Goal: Check status: Check status

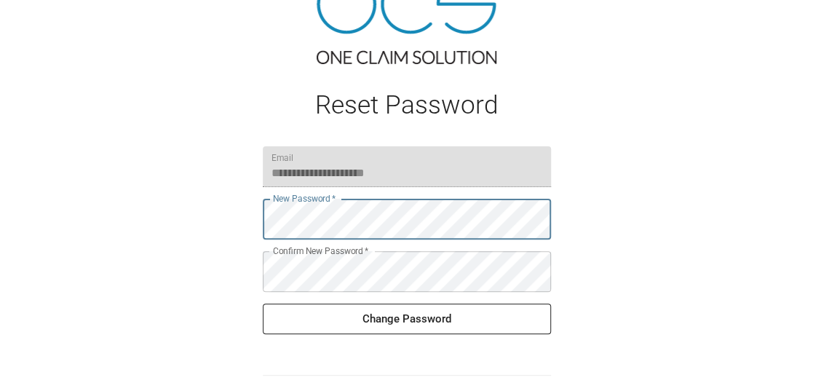
scroll to position [72, 0]
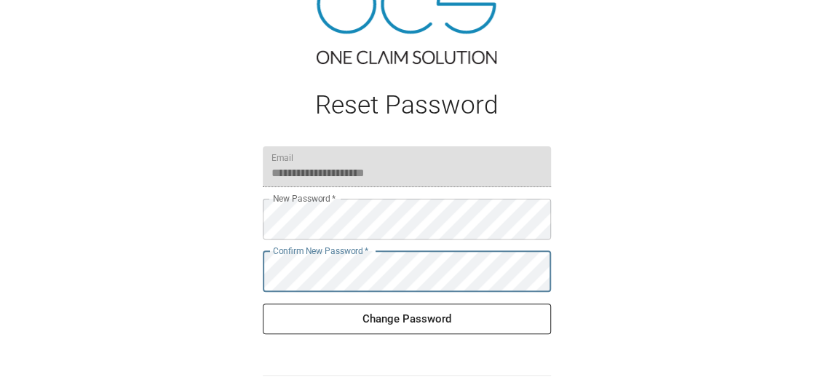
click at [471, 314] on button "Change Password" at bounding box center [407, 319] width 288 height 31
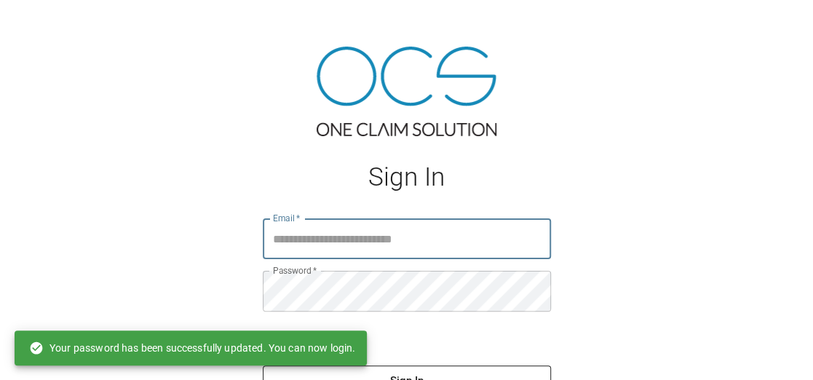
type input "**********"
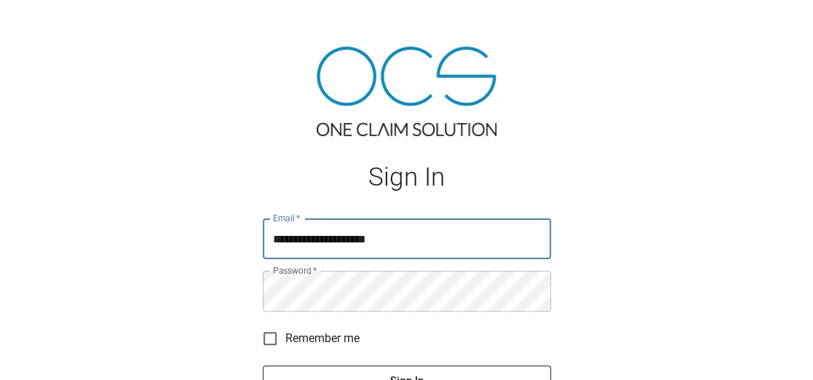
click at [459, 372] on button "Sign In" at bounding box center [407, 380] width 288 height 31
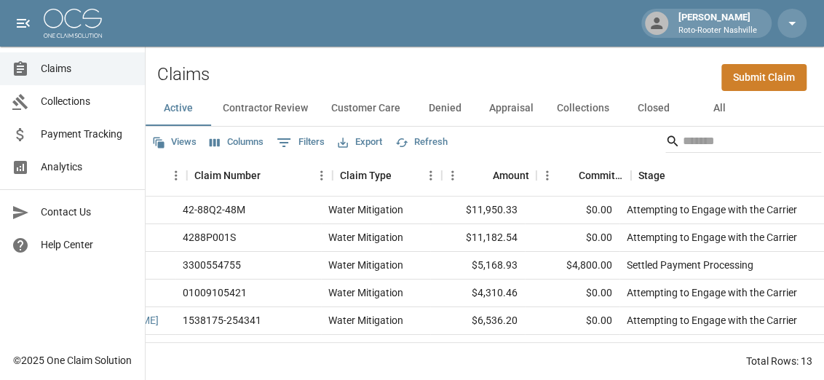
scroll to position [0, 159]
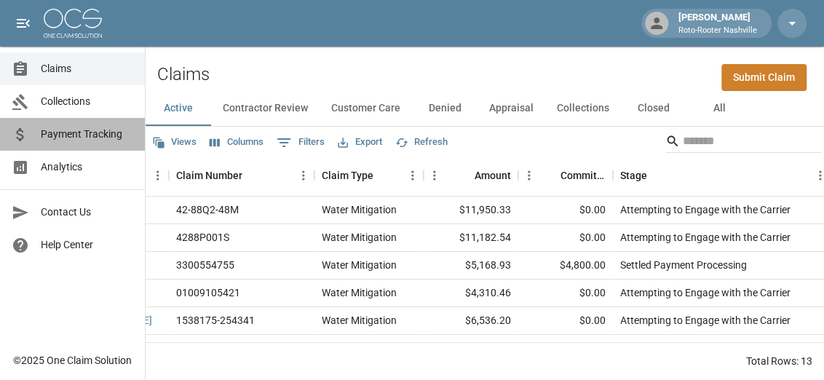
click at [53, 135] on span "Payment Tracking" at bounding box center [87, 134] width 92 height 15
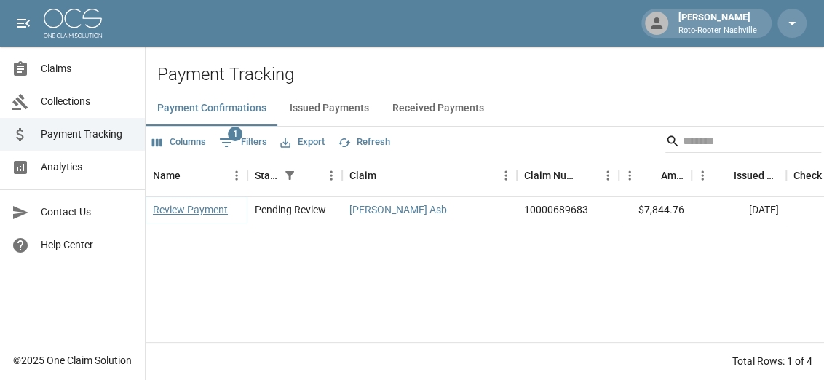
click at [167, 208] on link "Review Payment" at bounding box center [190, 209] width 75 height 15
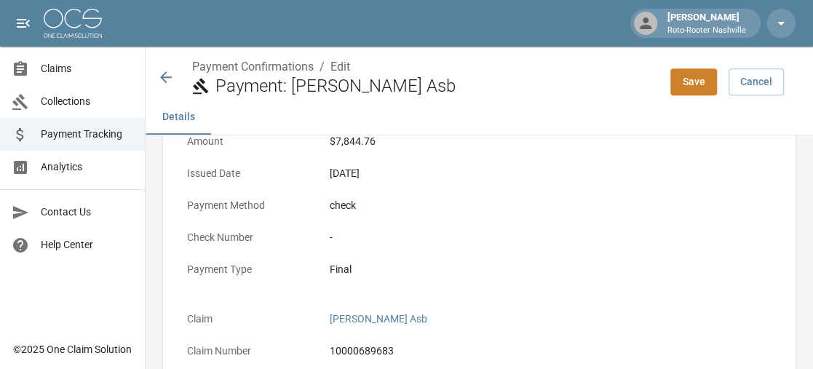
scroll to position [218, 0]
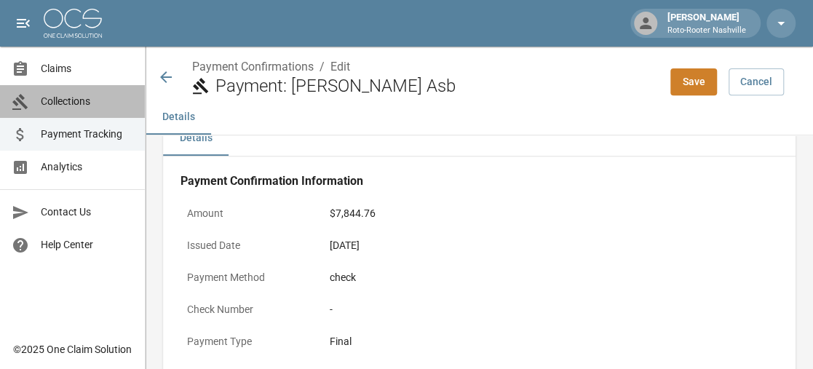
click at [85, 99] on span "Collections" at bounding box center [87, 101] width 92 height 15
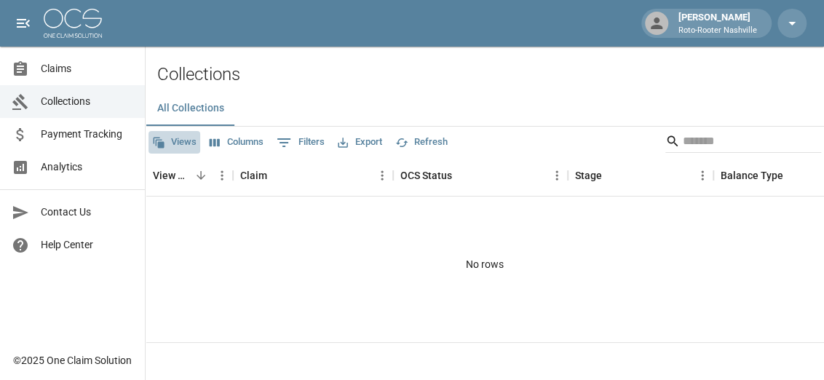
click at [189, 143] on button "Views" at bounding box center [174, 142] width 52 height 23
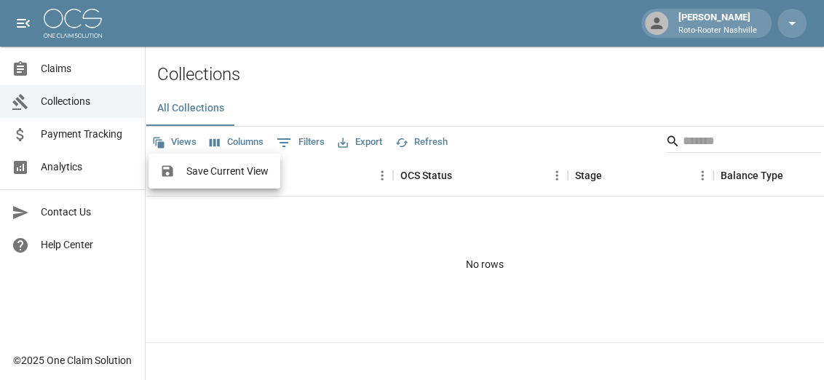
click at [238, 146] on div at bounding box center [412, 190] width 824 height 380
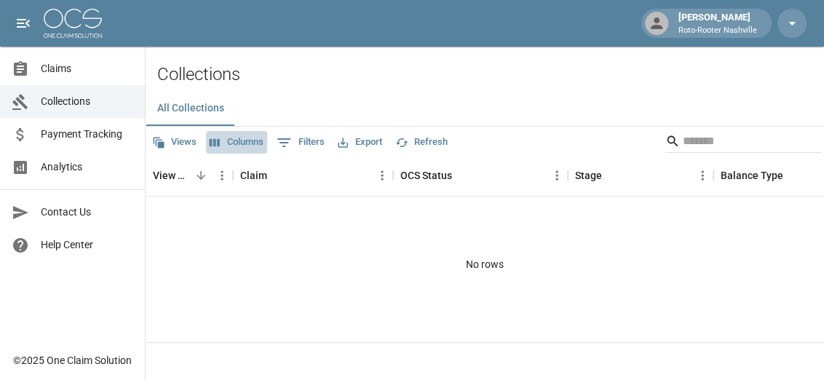
click at [239, 145] on button "Columns" at bounding box center [236, 142] width 61 height 23
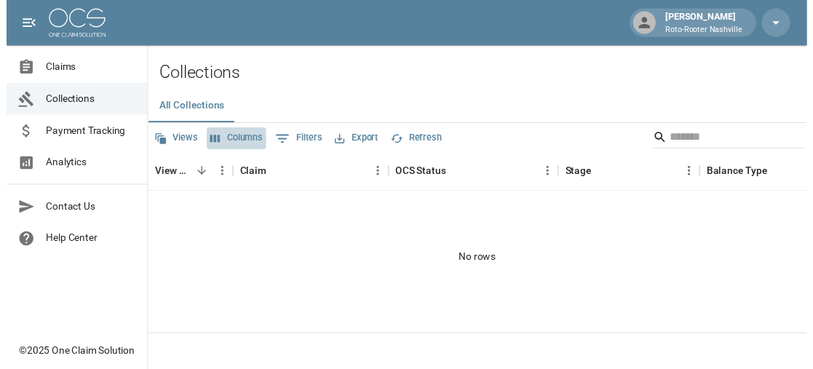
scroll to position [154, 0]
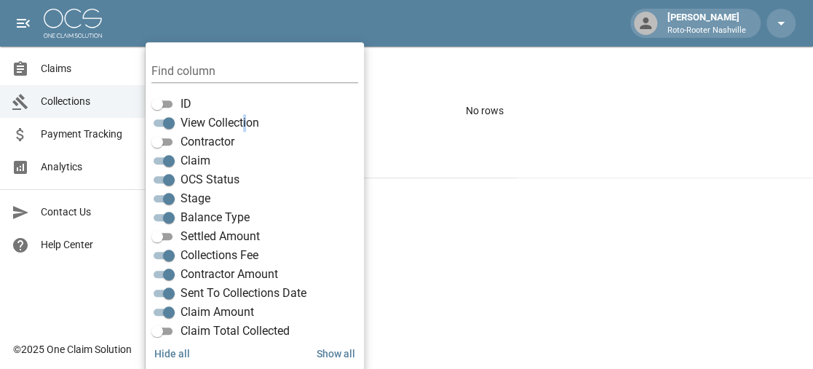
click at [247, 120] on span "View Collection" at bounding box center [220, 122] width 79 height 17
drag, startPoint x: 247, startPoint y: 120, endPoint x: 213, endPoint y: 127, distance: 34.3
click at [213, 127] on span "View Collection" at bounding box center [220, 122] width 79 height 17
click at [488, 169] on div "No rows" at bounding box center [485, 110] width 678 height 135
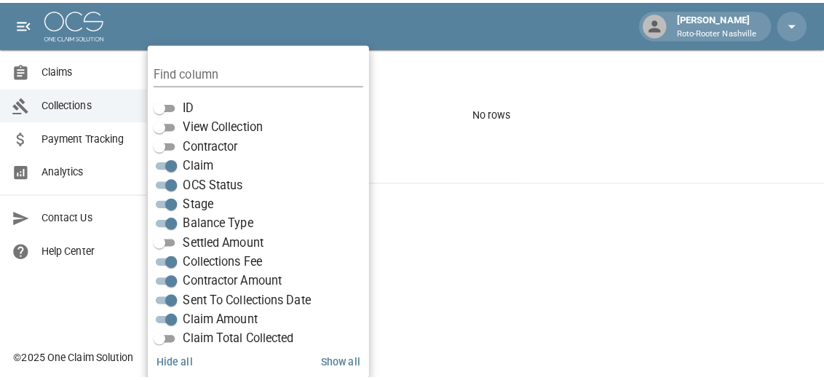
scroll to position [0, 0]
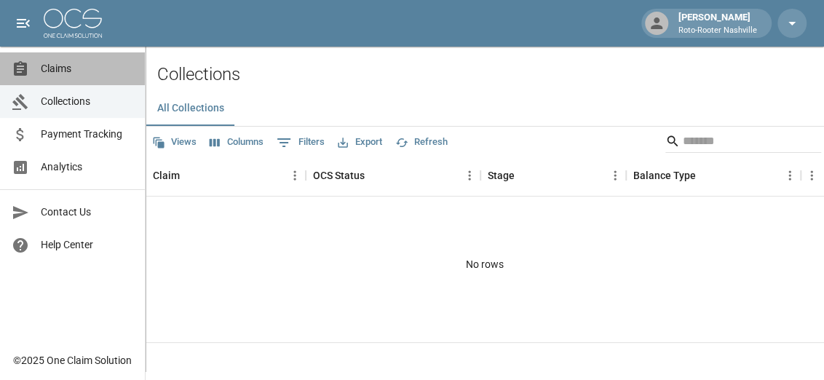
click at [84, 71] on span "Claims" at bounding box center [87, 68] width 92 height 15
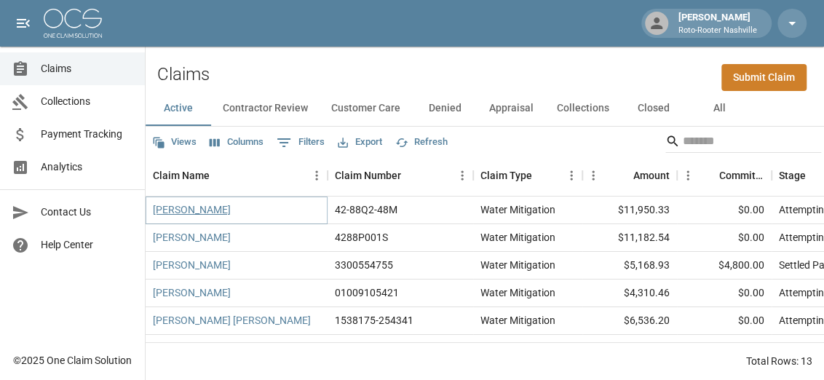
click at [219, 213] on link "Sonya Roberson" at bounding box center [192, 209] width 78 height 15
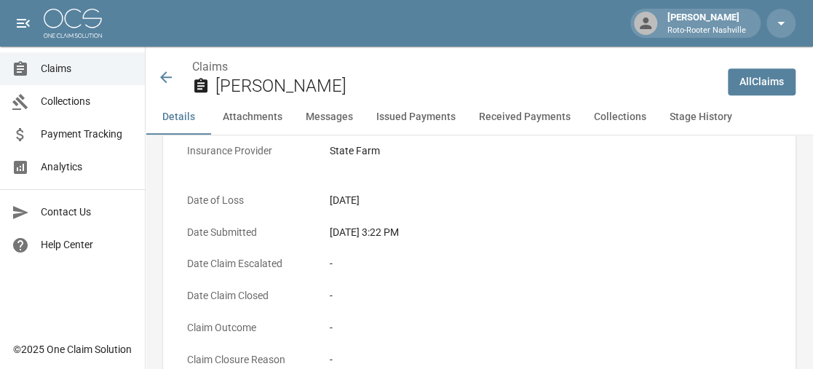
scroll to position [290, 0]
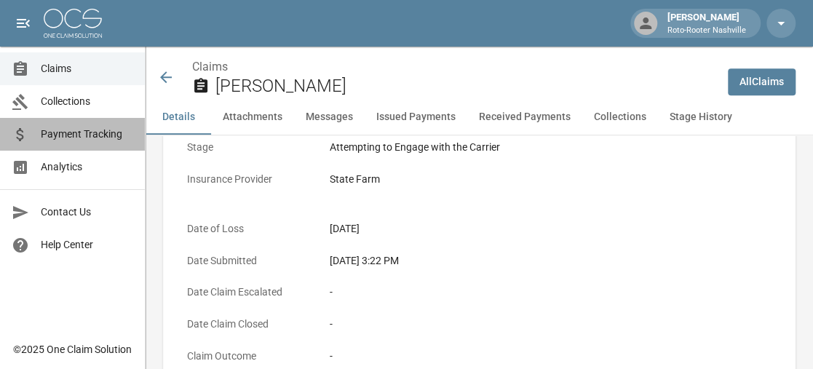
click at [41, 131] on span "Payment Tracking" at bounding box center [87, 134] width 92 height 15
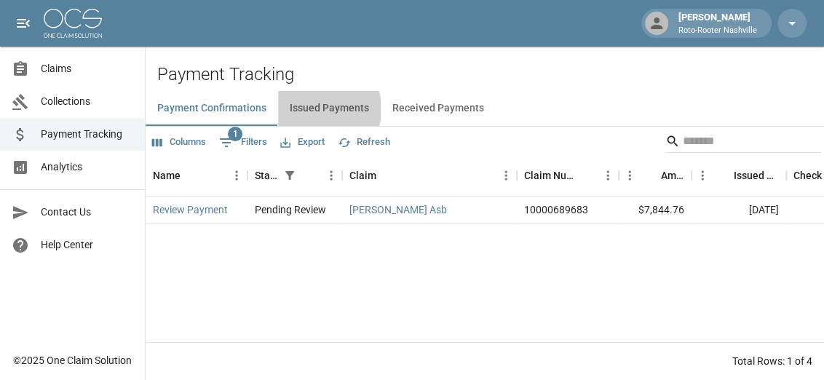
click at [317, 109] on button "Issued Payments" at bounding box center [329, 108] width 103 height 35
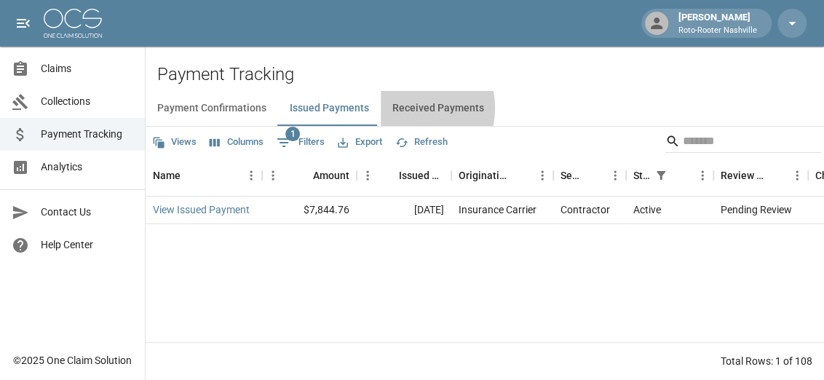
click at [407, 108] on button "Received Payments" at bounding box center [438, 108] width 115 height 35
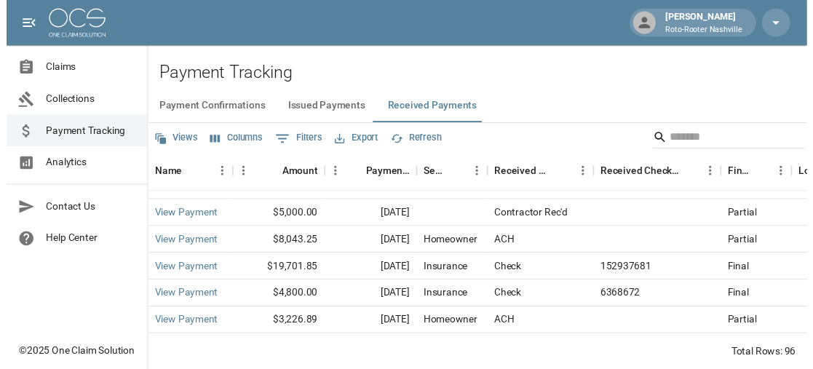
scroll to position [1237, 0]
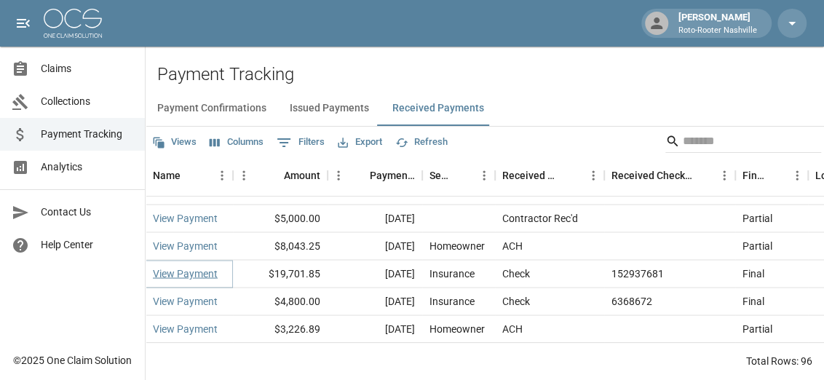
click at [210, 277] on link "View Payment" at bounding box center [185, 273] width 65 height 15
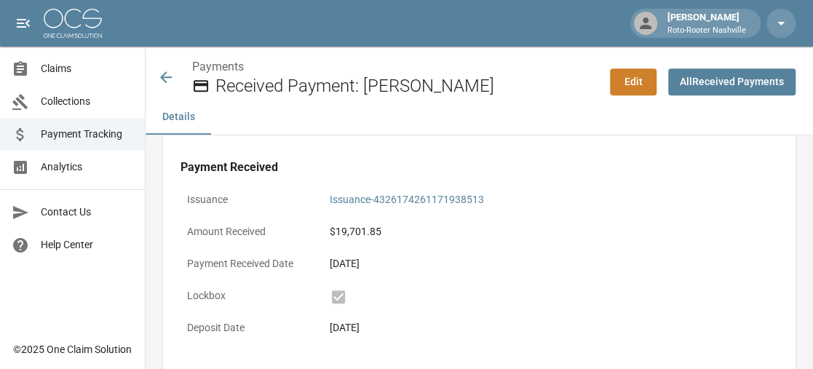
scroll to position [363, 0]
click at [518, 239] on div "$19,701.85" at bounding box center [550, 231] width 455 height 28
click at [450, 198] on link "Issuance-4326174261171938513" at bounding box center [407, 199] width 154 height 12
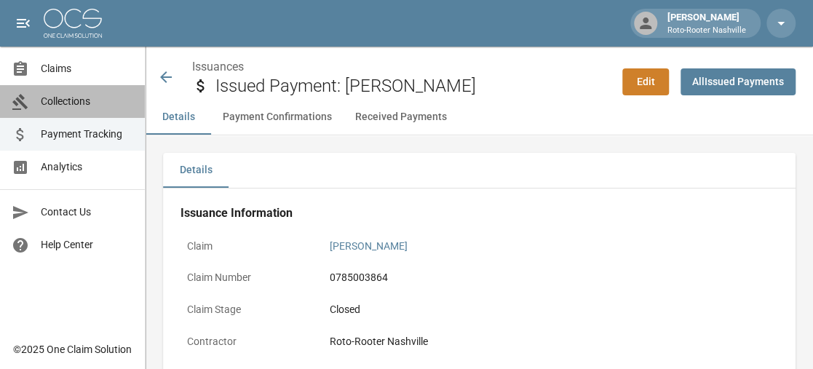
click at [89, 97] on span "Collections" at bounding box center [87, 101] width 92 height 15
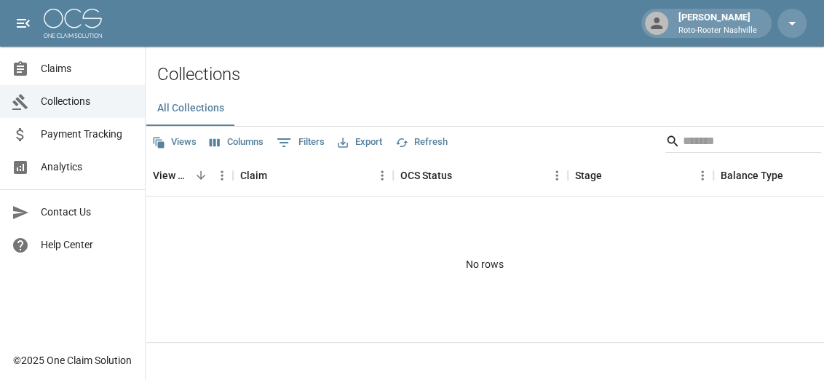
click at [225, 266] on div "No rows" at bounding box center [485, 264] width 678 height 135
click at [187, 184] on div "View Collection" at bounding box center [172, 175] width 38 height 41
click at [171, 174] on div "View Collection" at bounding box center [172, 175] width 38 height 41
click at [163, 221] on div "View Collection" at bounding box center [172, 215] width 68 height 18
click at [179, 212] on div "View Collection" at bounding box center [183, 215] width 68 height 18
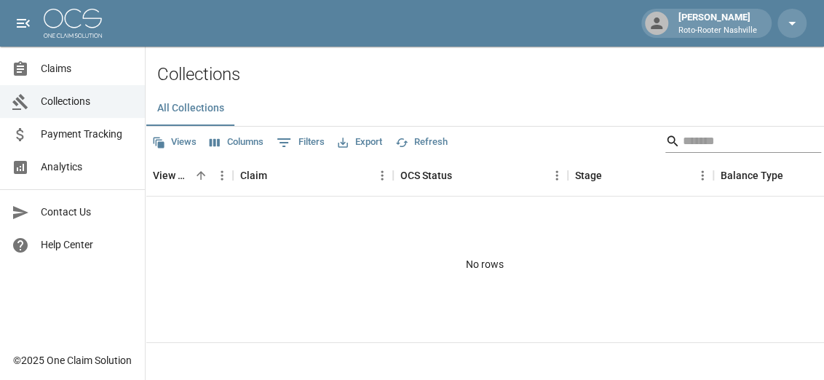
click at [705, 139] on input "Search" at bounding box center [741, 141] width 116 height 23
click at [440, 140] on button "Refresh" at bounding box center [422, 142] width 60 height 23
click at [282, 139] on icon "Show filters" at bounding box center [283, 142] width 13 height 9
select select "**"
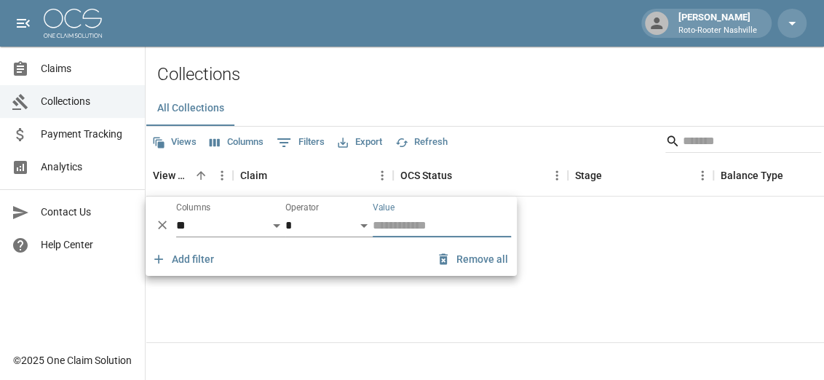
click at [282, 139] on icon "Show filters" at bounding box center [283, 142] width 13 height 9
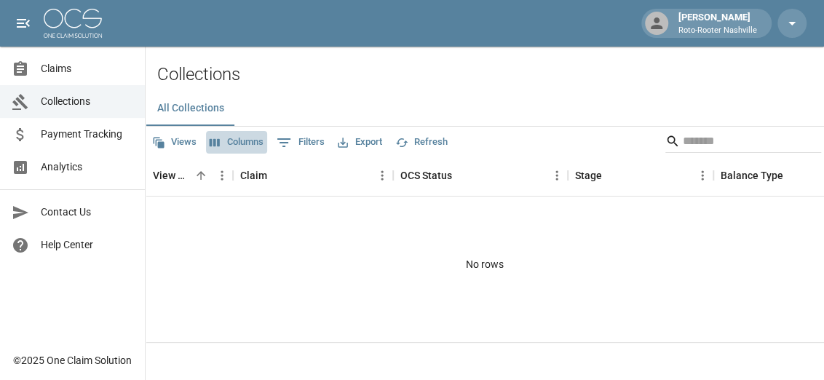
click at [261, 140] on button "Columns" at bounding box center [236, 142] width 61 height 23
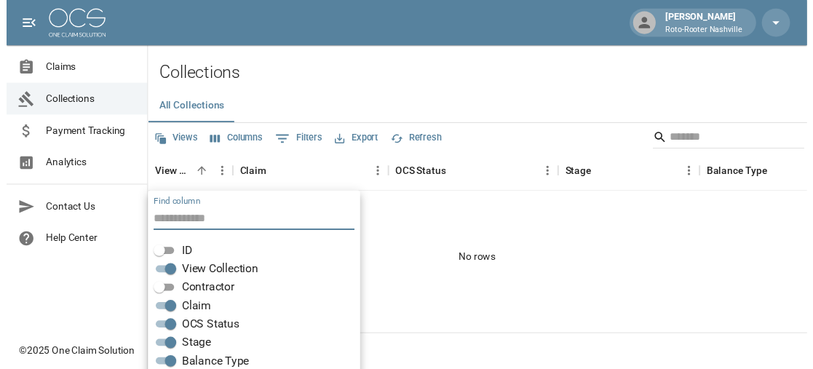
scroll to position [154, 0]
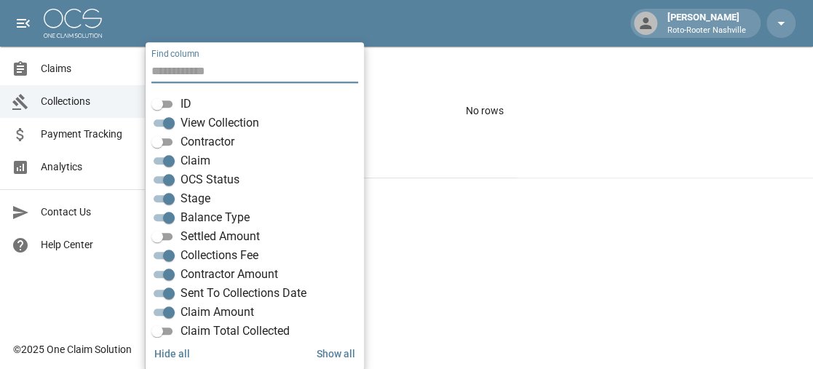
click at [240, 123] on span "View Collection" at bounding box center [220, 122] width 79 height 17
click at [191, 135] on label "Contractor" at bounding box center [191, 141] width 86 height 17
click at [178, 106] on label "ID" at bounding box center [169, 103] width 43 height 17
click at [357, 349] on button "Show all" at bounding box center [336, 354] width 50 height 27
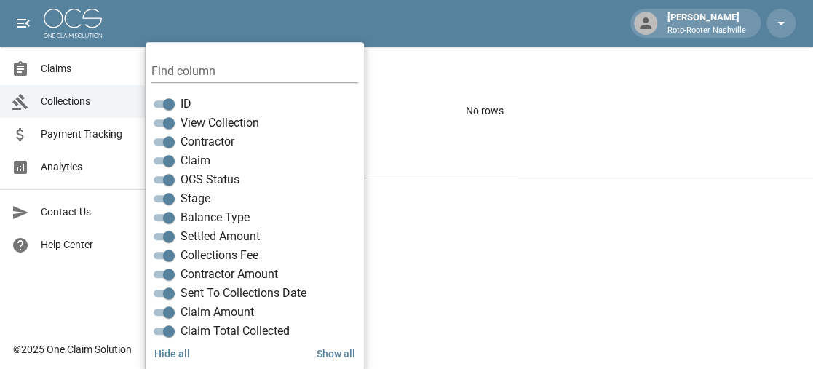
click at [590, 215] on html "Cindy Kuchta Roto-Rooter Nashville Claims Collections Payment Tracking Analytic…" at bounding box center [406, 30] width 813 height 369
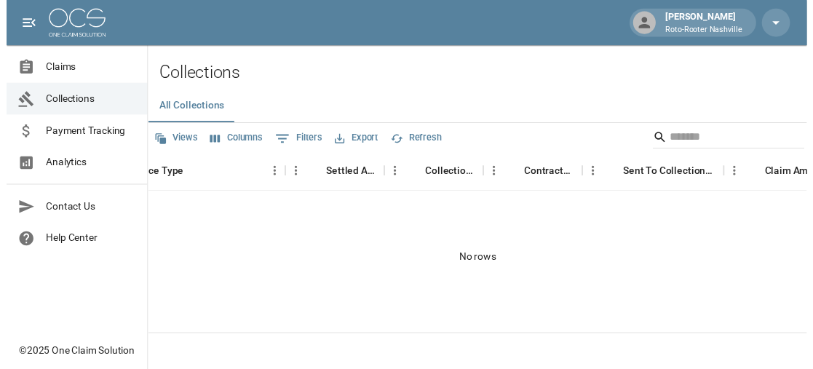
scroll to position [0, 848]
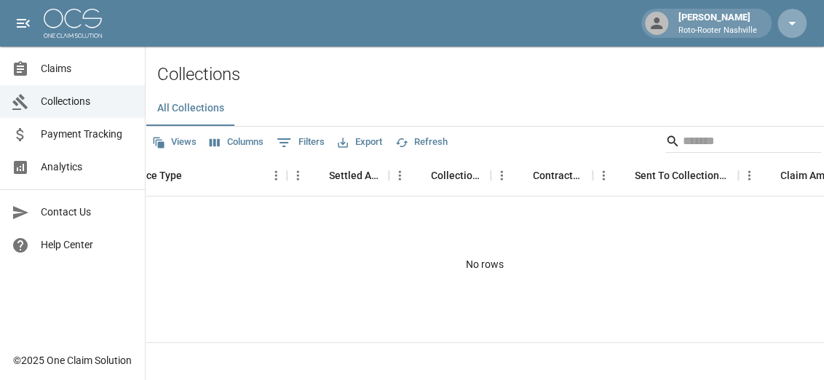
click at [795, 26] on icon "button" at bounding box center [791, 23] width 17 height 17
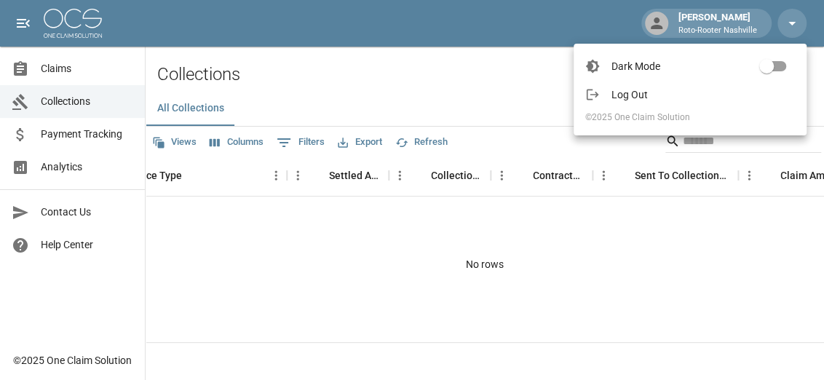
click at [427, 83] on div at bounding box center [412, 190] width 824 height 380
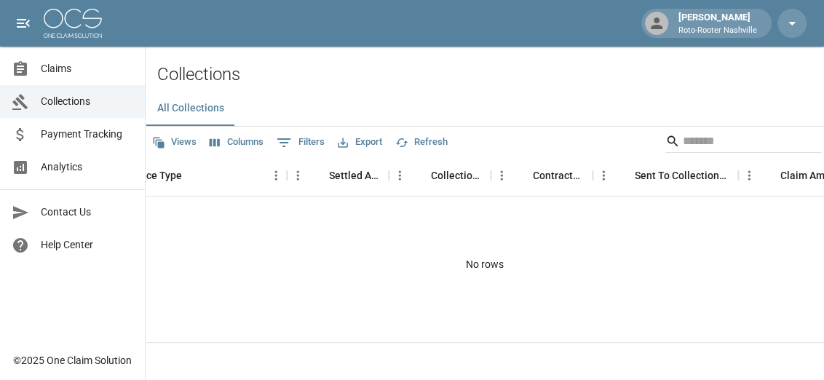
click at [66, 72] on span "Claims" at bounding box center [87, 68] width 92 height 15
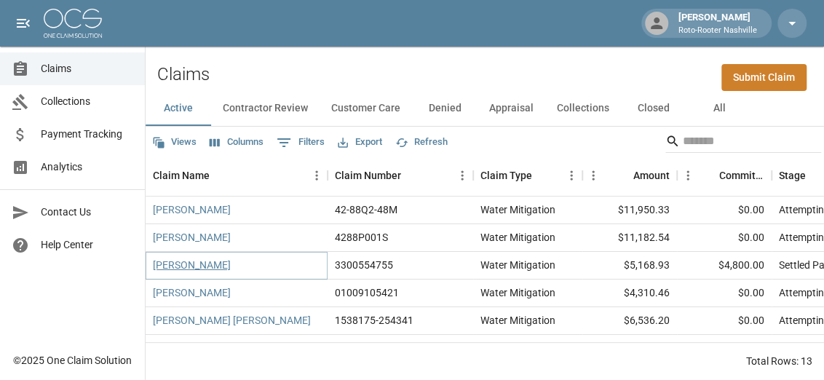
click at [201, 264] on link "Andrew Hazen" at bounding box center [192, 265] width 78 height 15
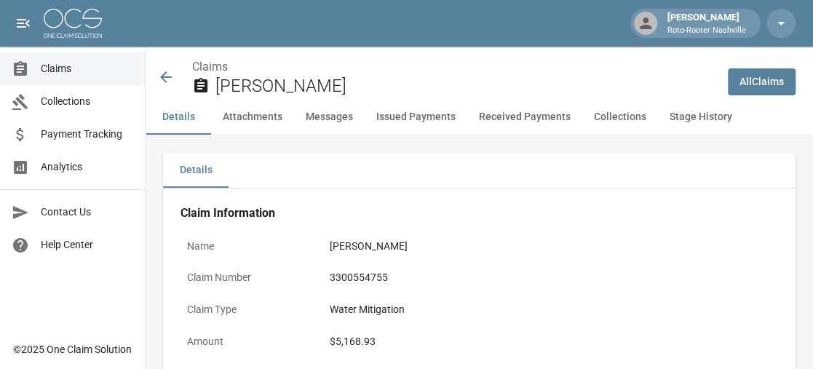
click at [165, 77] on icon at bounding box center [166, 77] width 12 height 12
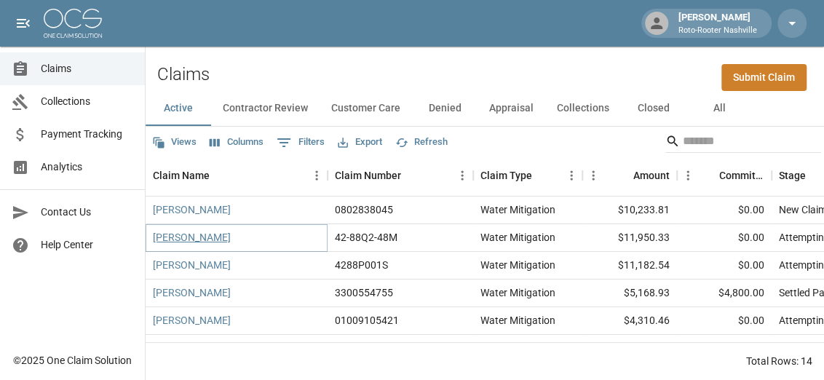
click at [205, 242] on link "Sonya Roberson" at bounding box center [192, 237] width 78 height 15
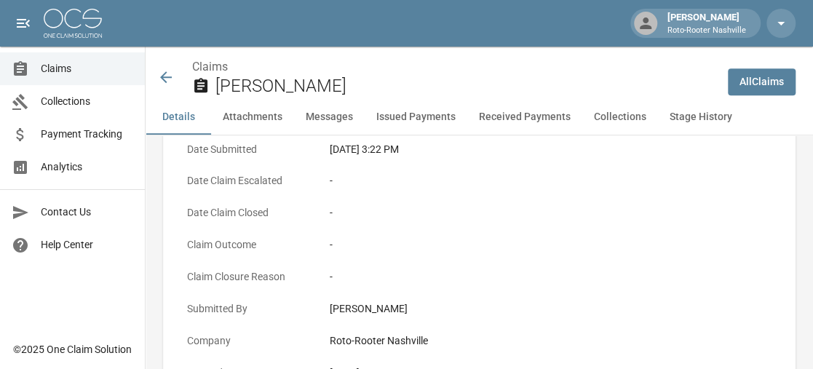
scroll to position [363, 0]
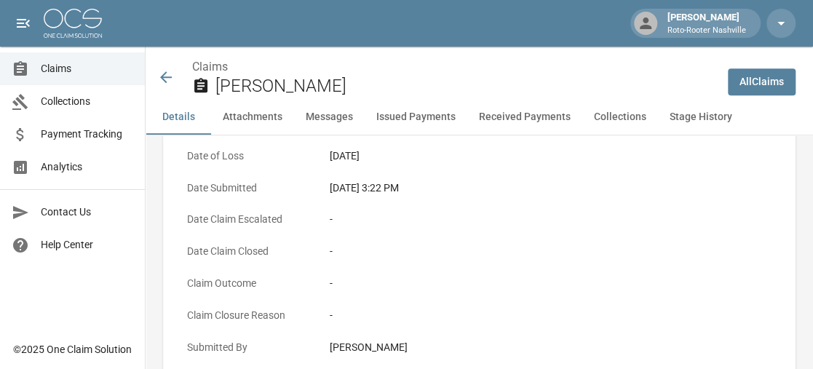
click at [165, 78] on icon at bounding box center [165, 76] width 17 height 17
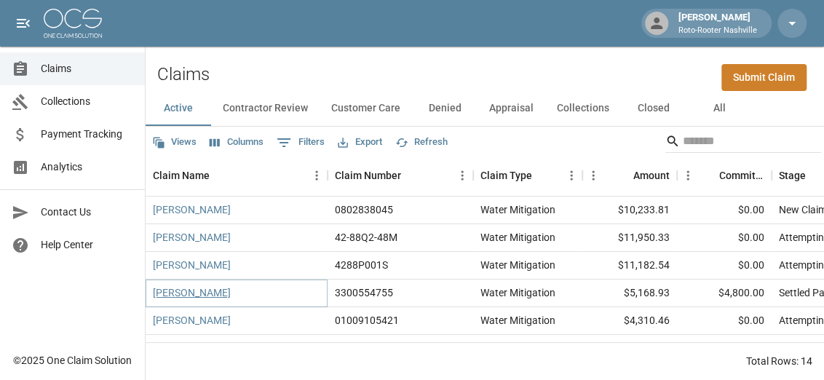
click at [163, 295] on link "Andrew Hazen" at bounding box center [192, 292] width 78 height 15
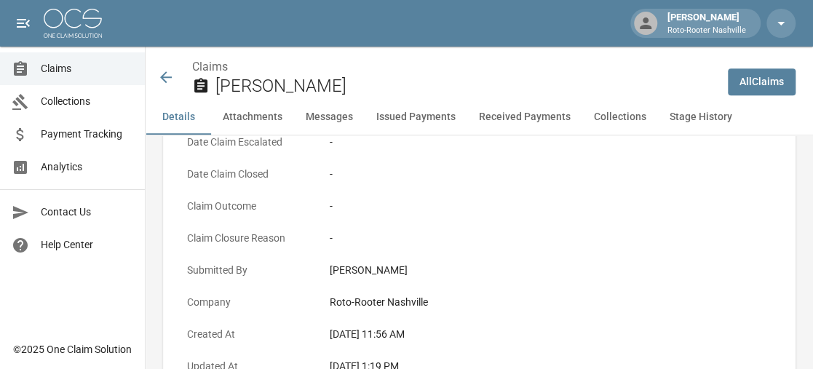
scroll to position [437, 0]
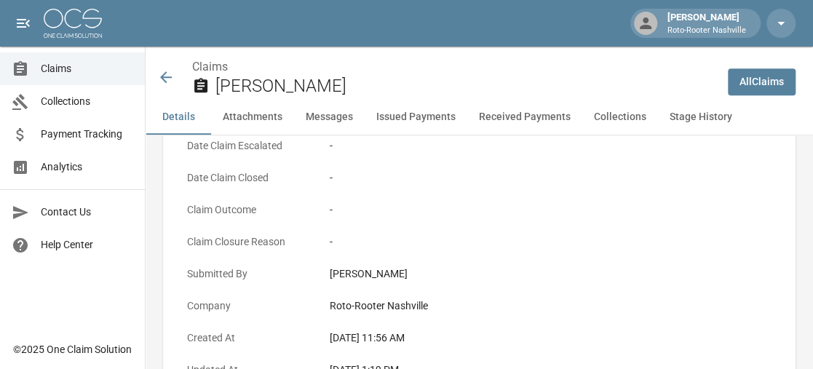
click at [164, 81] on icon at bounding box center [166, 77] width 12 height 12
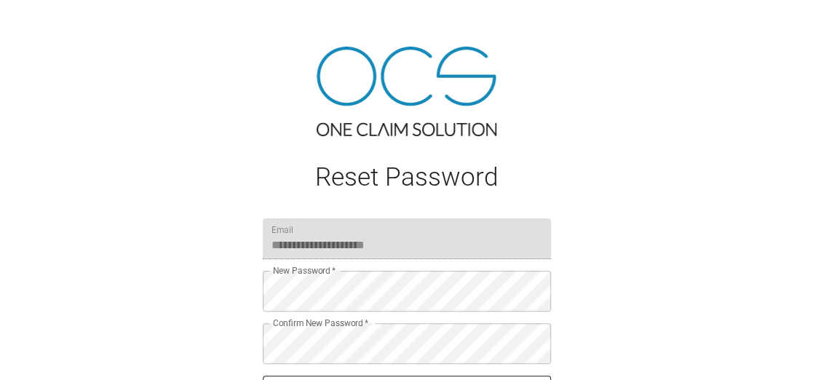
click at [612, 336] on div "**********" at bounding box center [406, 238] width 813 height 477
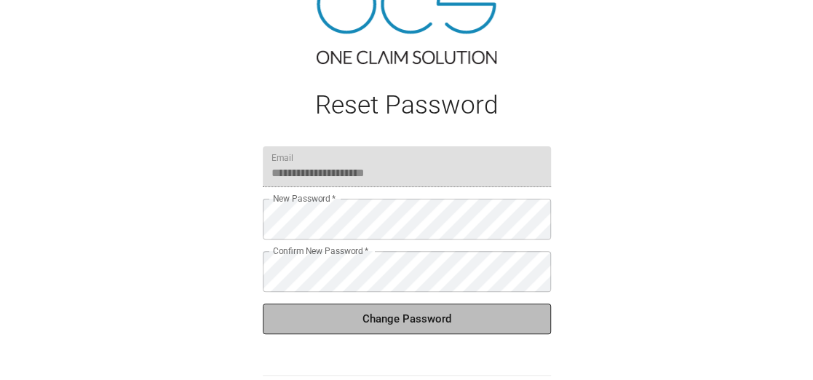
click at [403, 316] on button "Change Password" at bounding box center [407, 319] width 288 height 31
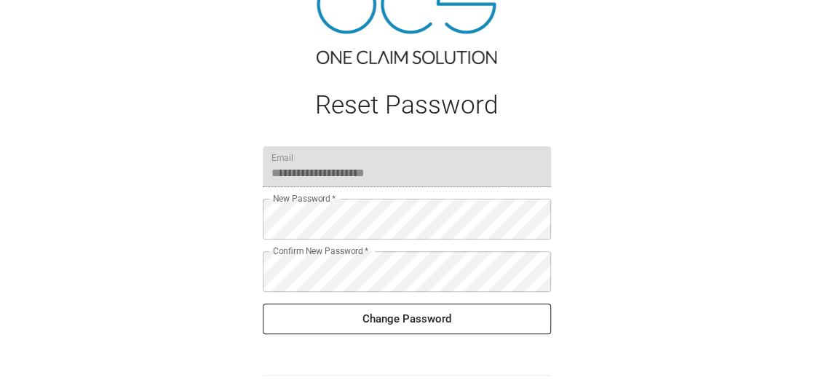
click at [617, 241] on div "**********" at bounding box center [406, 166] width 813 height 477
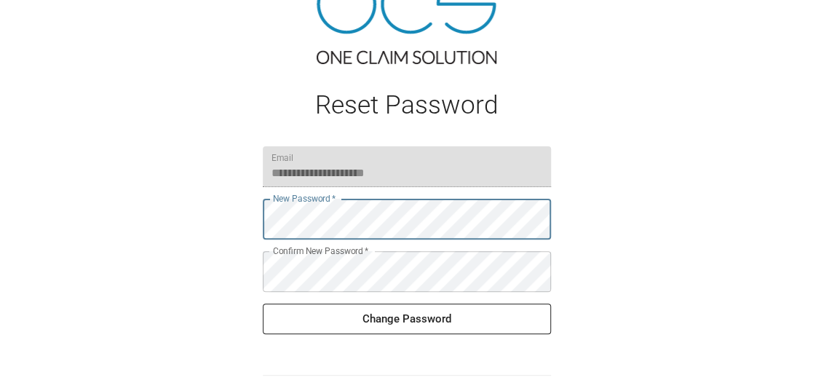
click at [208, 210] on div "**********" at bounding box center [406, 166] width 813 height 477
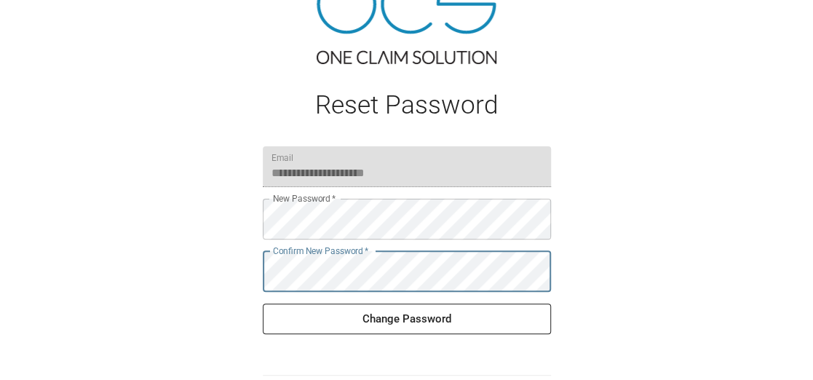
click at [258, 270] on div "**********" at bounding box center [406, 190] width 323 height 431
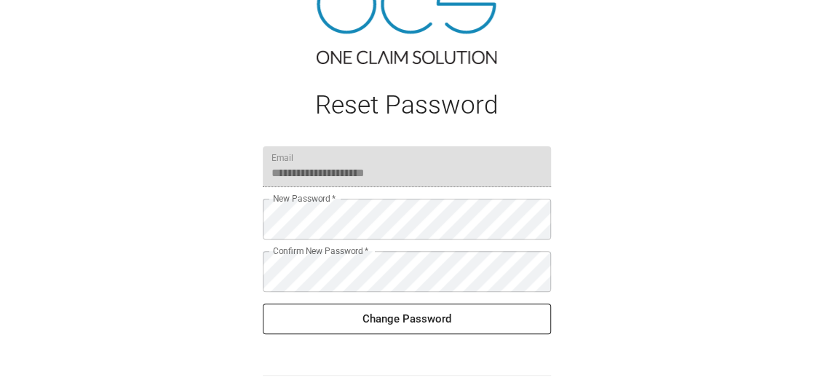
click at [652, 296] on div "**********" at bounding box center [406, 166] width 813 height 477
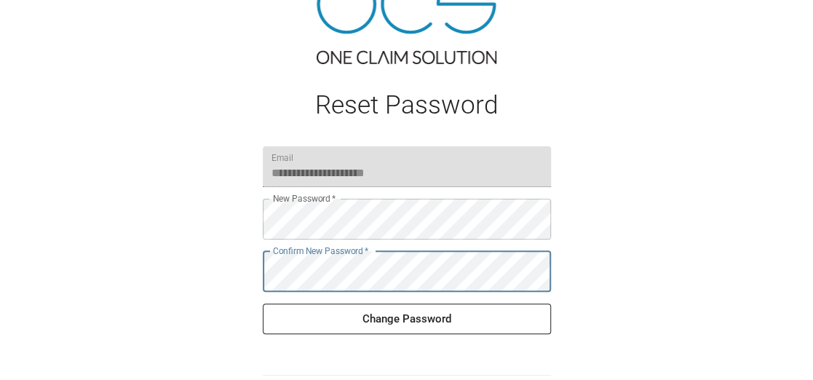
click at [456, 318] on button "Change Password" at bounding box center [407, 319] width 288 height 31
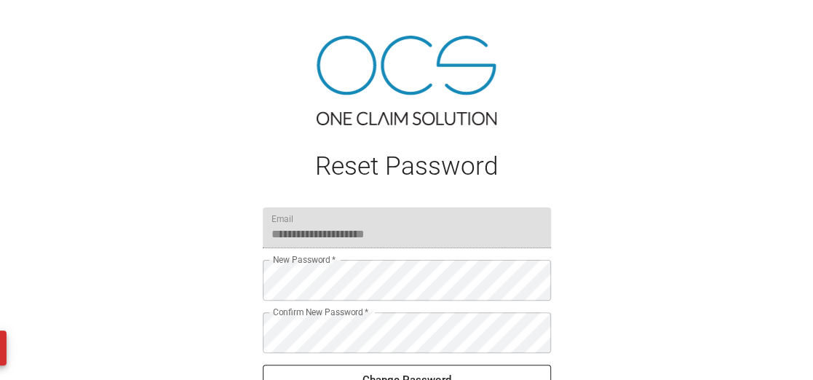
scroll to position [0, 0]
